Goal: Transaction & Acquisition: Purchase product/service

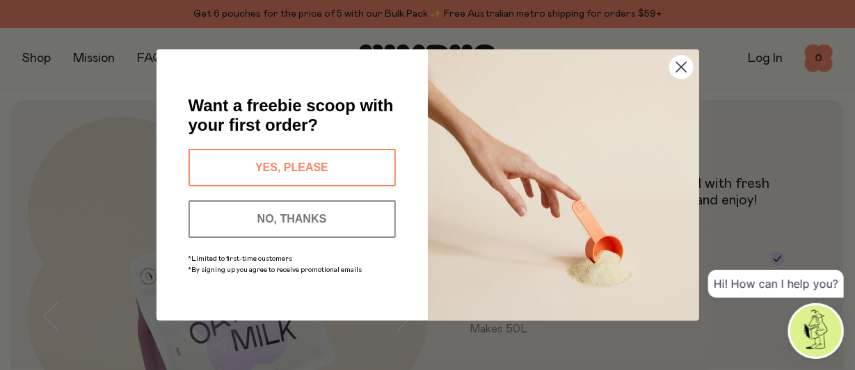
click at [681, 63] on circle "Close dialog" at bounding box center [680, 67] width 23 height 23
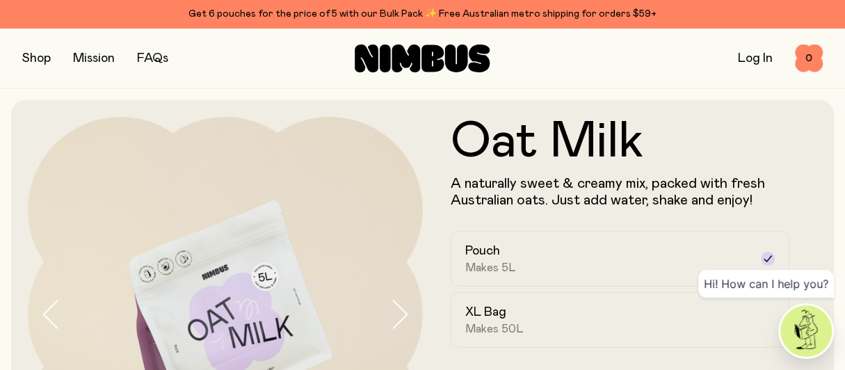
click at [38, 51] on button "button" at bounding box center [36, 58] width 29 height 19
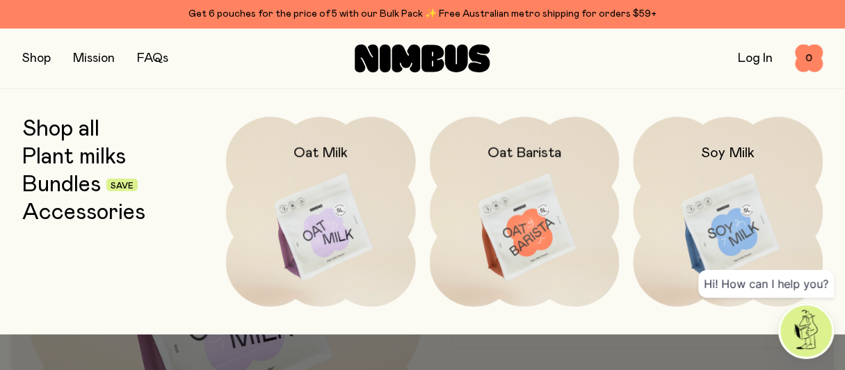
click at [60, 188] on link "Bundles" at bounding box center [61, 184] width 79 height 25
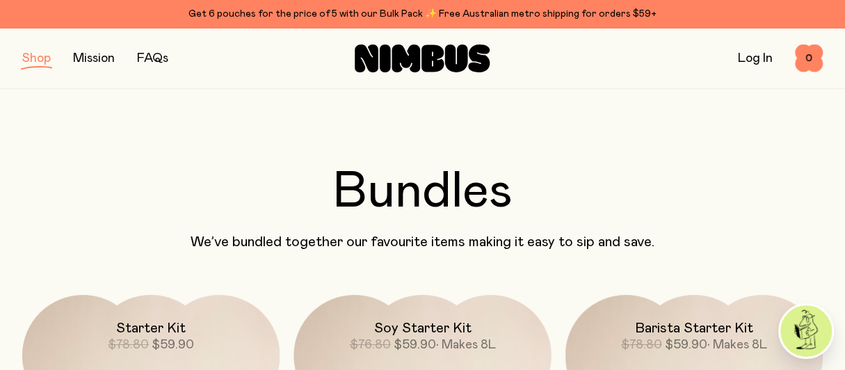
click at [26, 67] on button "button" at bounding box center [36, 58] width 29 height 19
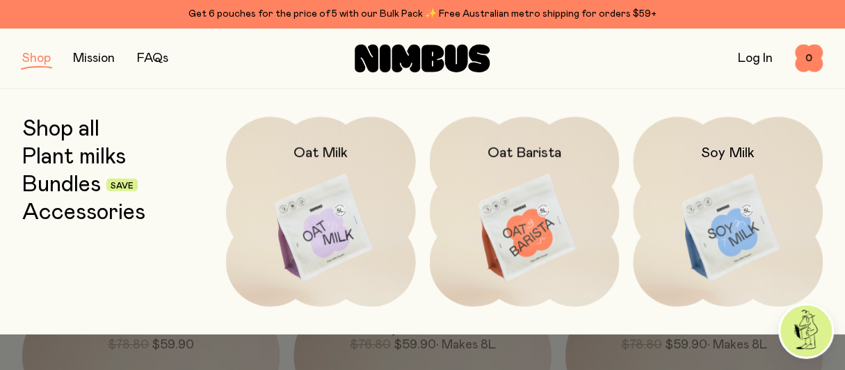
click at [60, 130] on link "Shop all" at bounding box center [60, 129] width 77 height 25
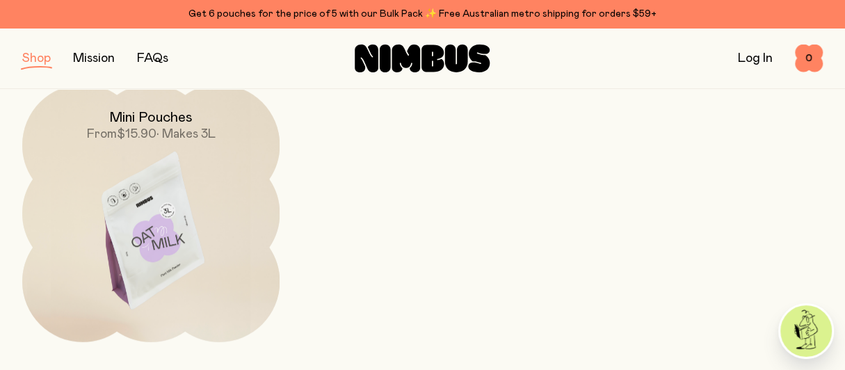
scroll to position [487, 0]
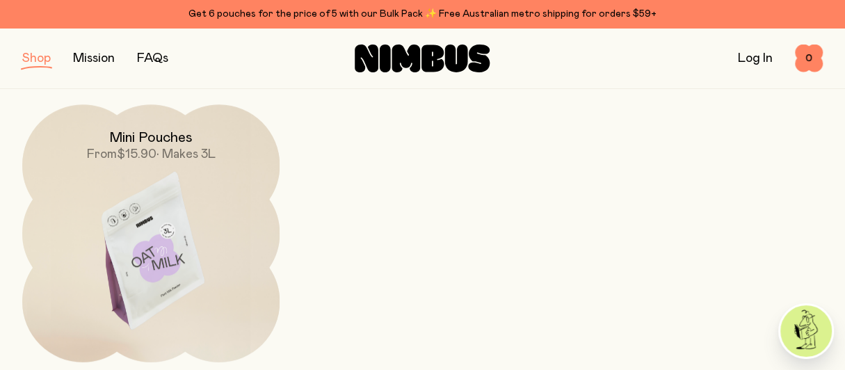
click at [180, 227] on img at bounding box center [150, 255] width 257 height 302
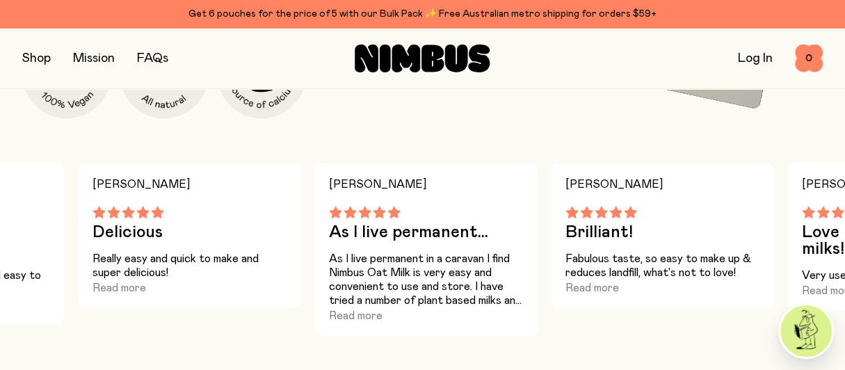
scroll to position [834, 0]
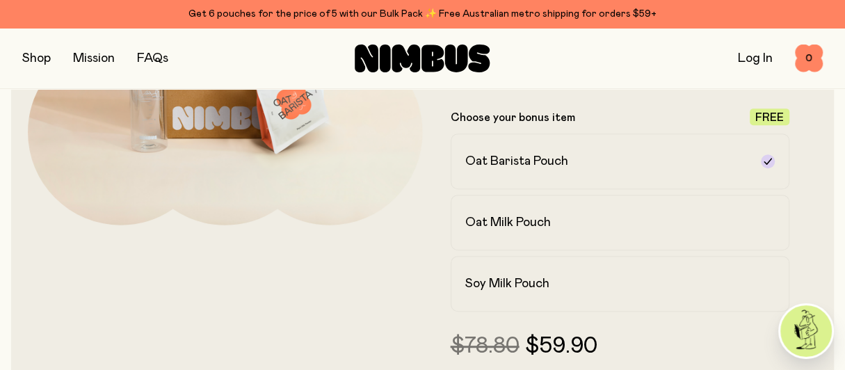
scroll to position [209, 0]
